Goal: Information Seeking & Learning: Learn about a topic

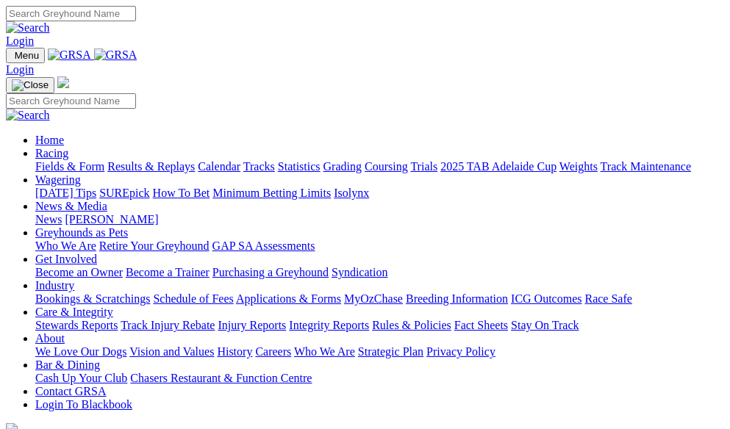
click at [52, 160] on link "Fields & Form" at bounding box center [69, 166] width 69 height 12
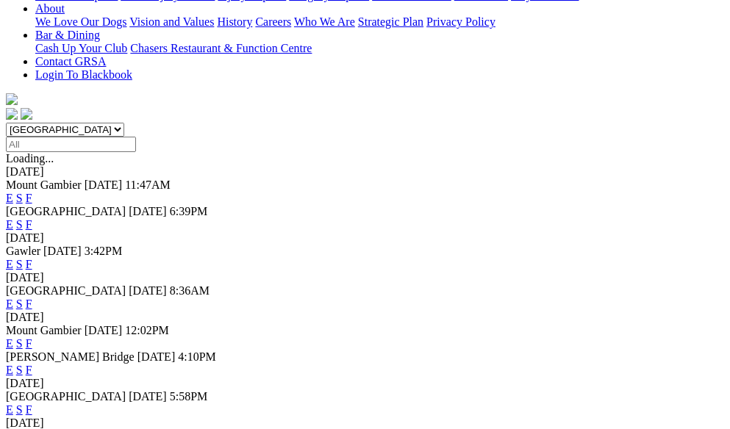
scroll to position [368, 0]
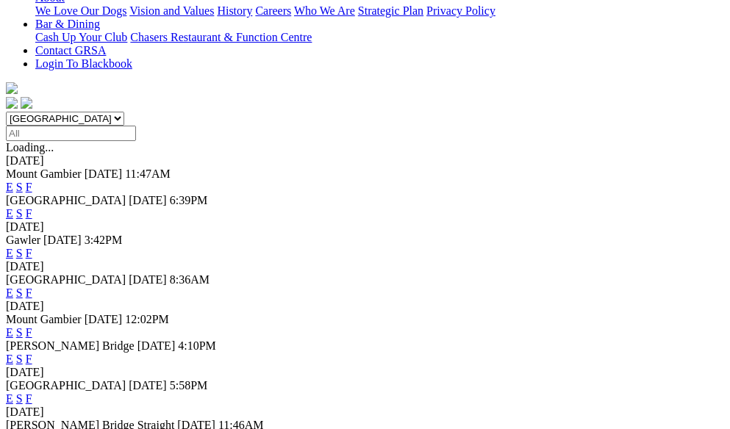
click at [32, 326] on link "F" at bounding box center [29, 332] width 7 height 12
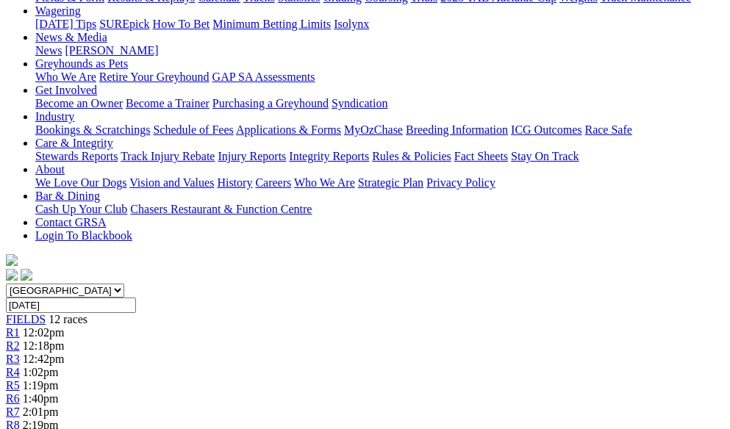
scroll to position [221, 0]
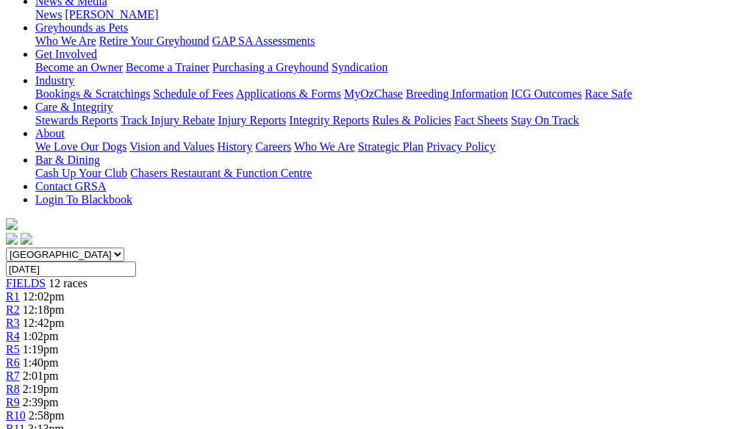
scroll to position [147, 299]
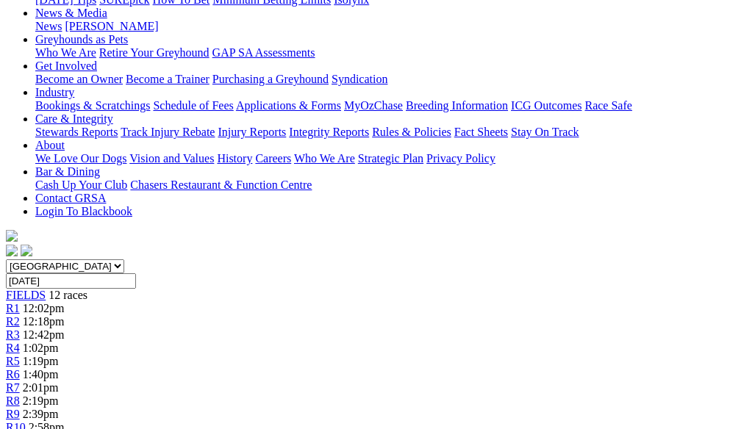
scroll to position [221, 0]
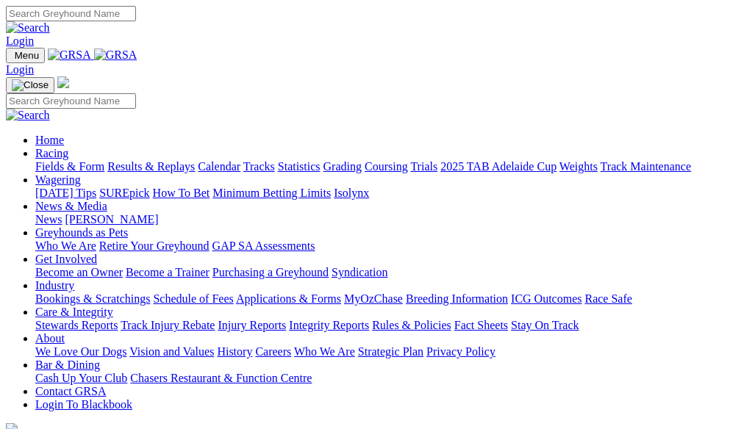
click at [68, 147] on link "Racing" at bounding box center [51, 153] width 33 height 12
click at [195, 160] on link "Results & Replays" at bounding box center [150, 166] width 87 height 12
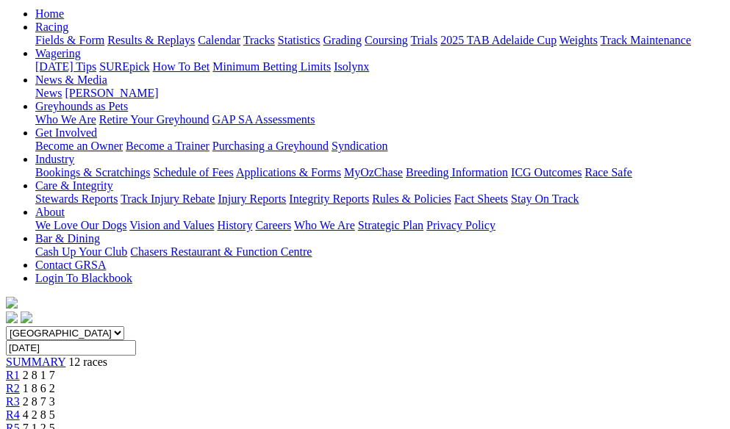
scroll to position [147, 0]
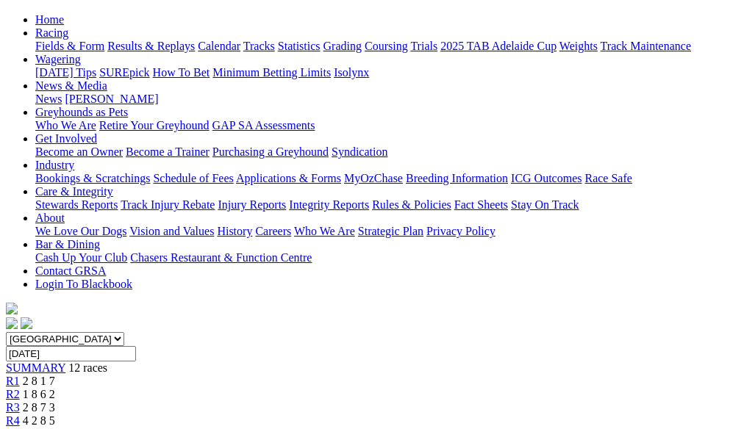
click at [182, 388] on div "R2 1 8 6 2" at bounding box center [365, 394] width 718 height 13
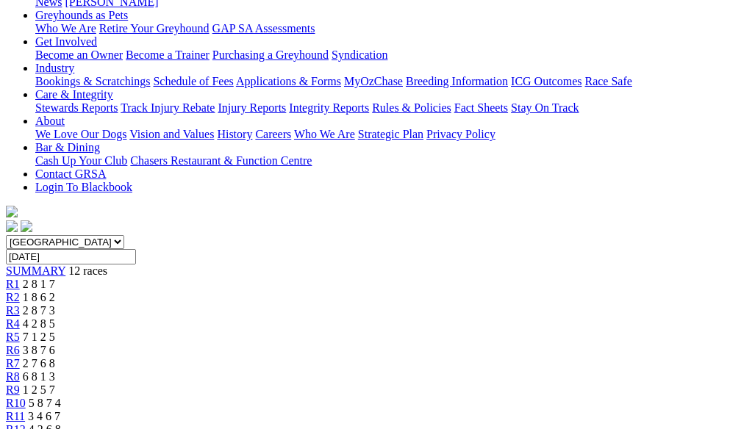
scroll to position [221, 0]
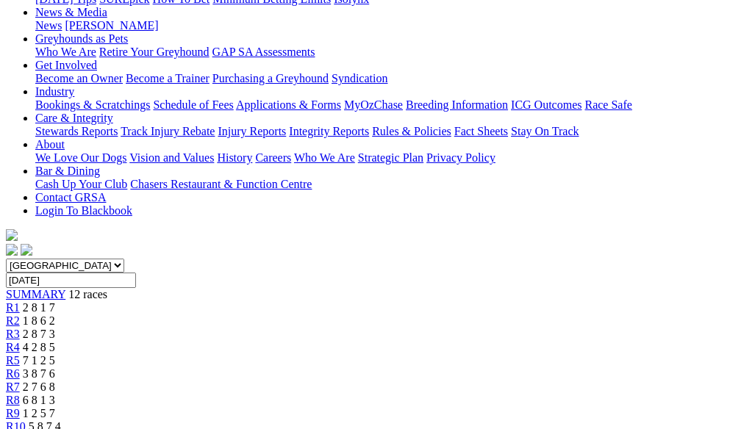
click at [20, 328] on span "R3" at bounding box center [13, 334] width 14 height 12
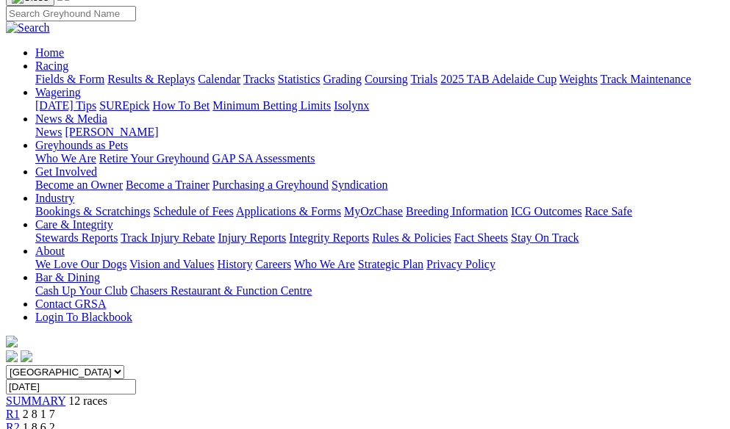
scroll to position [74, 0]
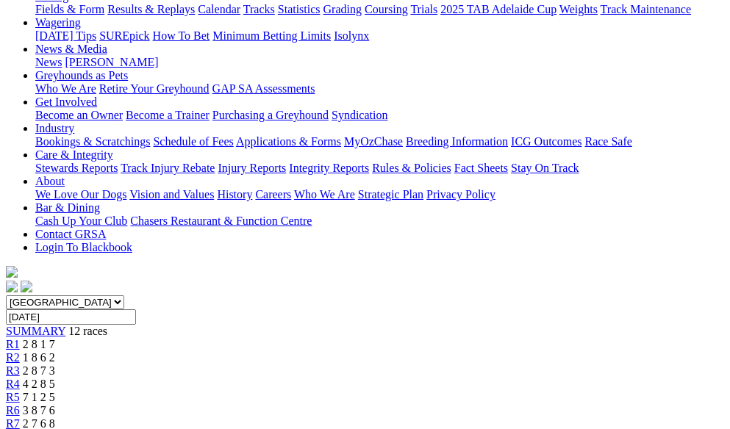
scroll to position [147, 0]
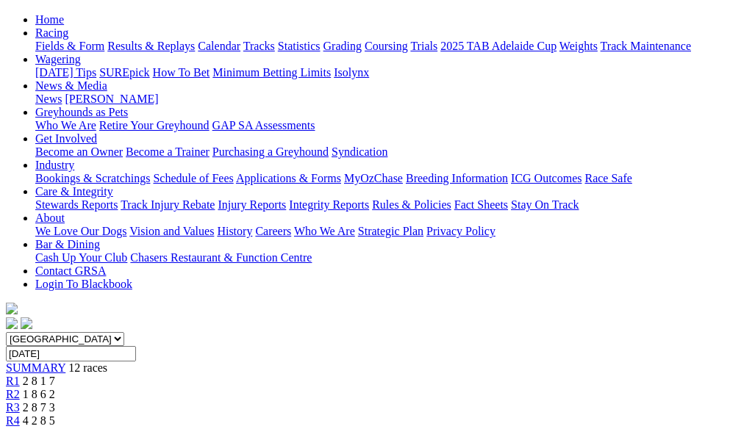
click at [20, 428] on link "R5" at bounding box center [13, 434] width 14 height 12
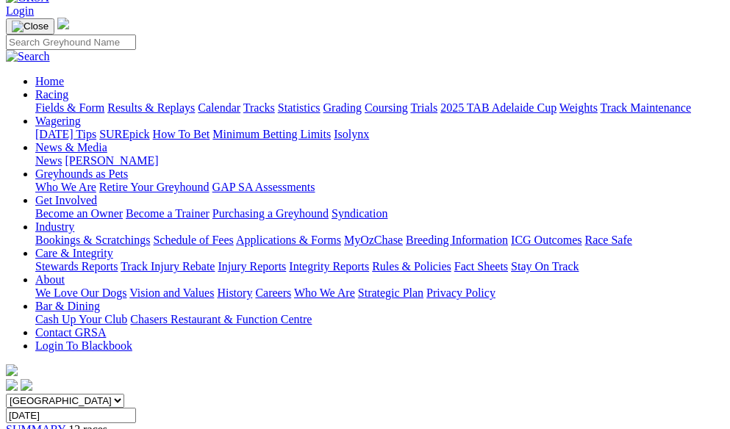
scroll to position [74, 0]
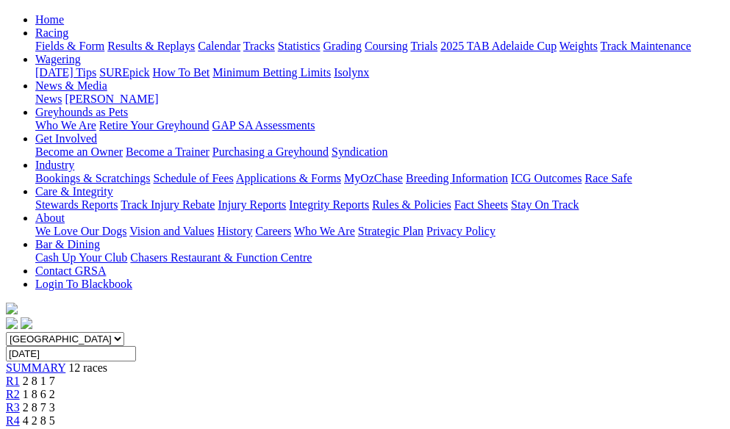
scroll to position [74, 0]
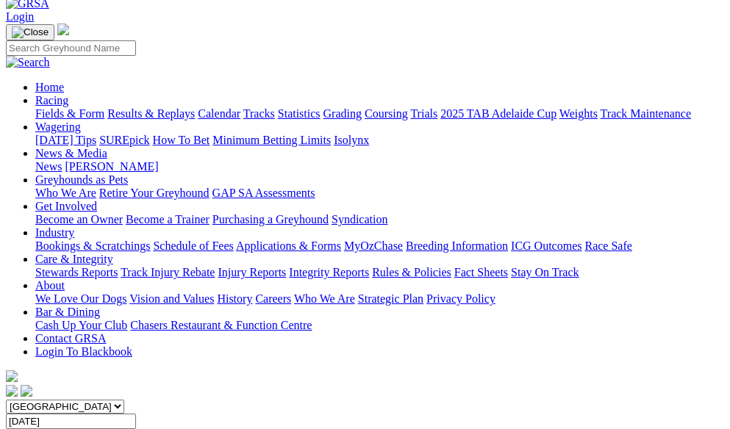
scroll to position [74, 0]
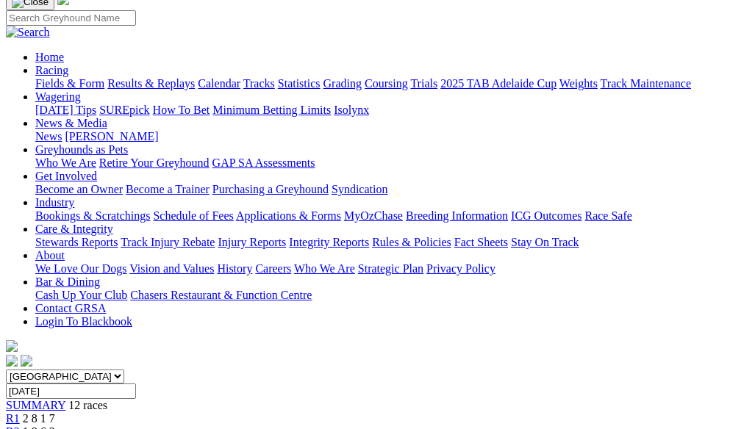
scroll to position [74, 0]
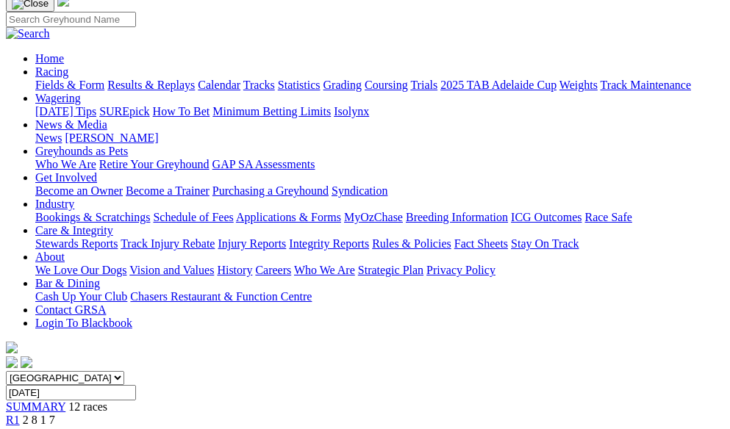
scroll to position [74, 0]
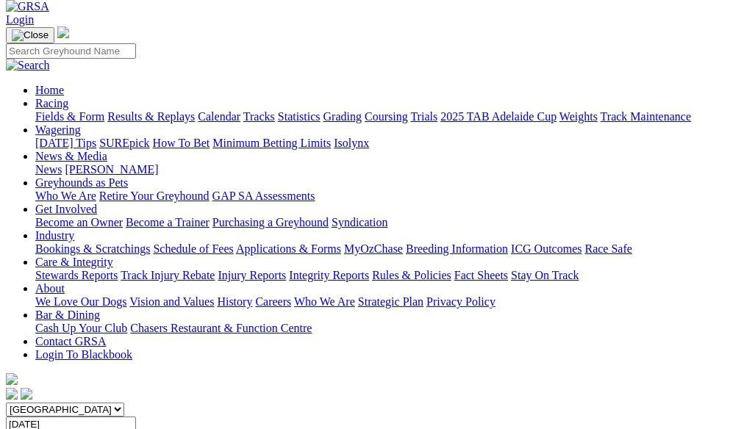
scroll to position [74, 0]
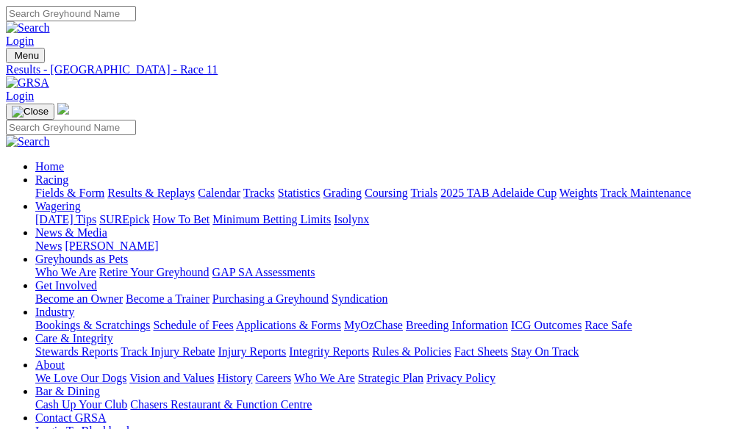
click at [75, 187] on link "Fields & Form" at bounding box center [69, 193] width 69 height 12
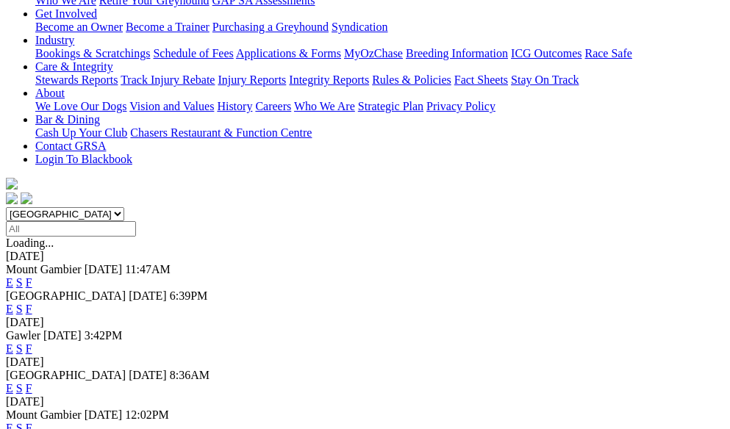
scroll to position [368, 0]
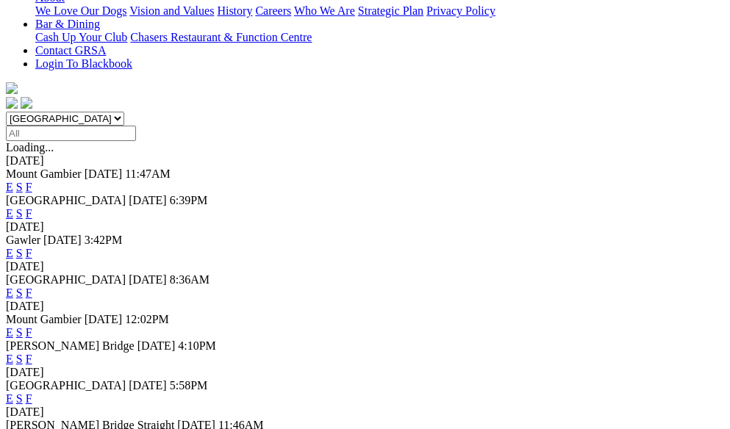
click at [32, 326] on link "F" at bounding box center [29, 332] width 7 height 12
